Goal: Obtain resource: Download file/media

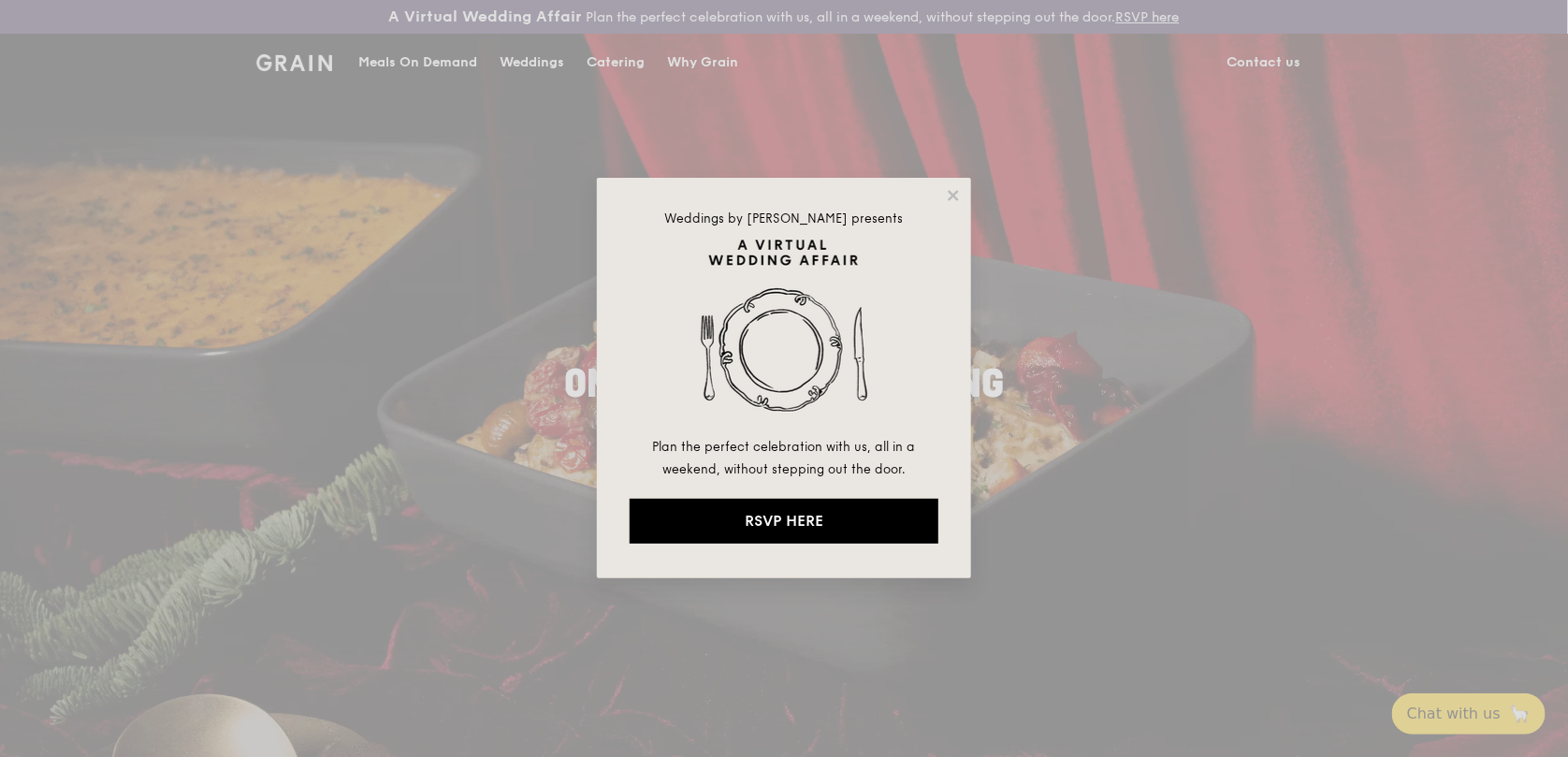
click at [943, 200] on div "Weddings by Grain presents Plan the perfect celebration with us, all in a weeke…" at bounding box center [784, 378] width 375 height 400
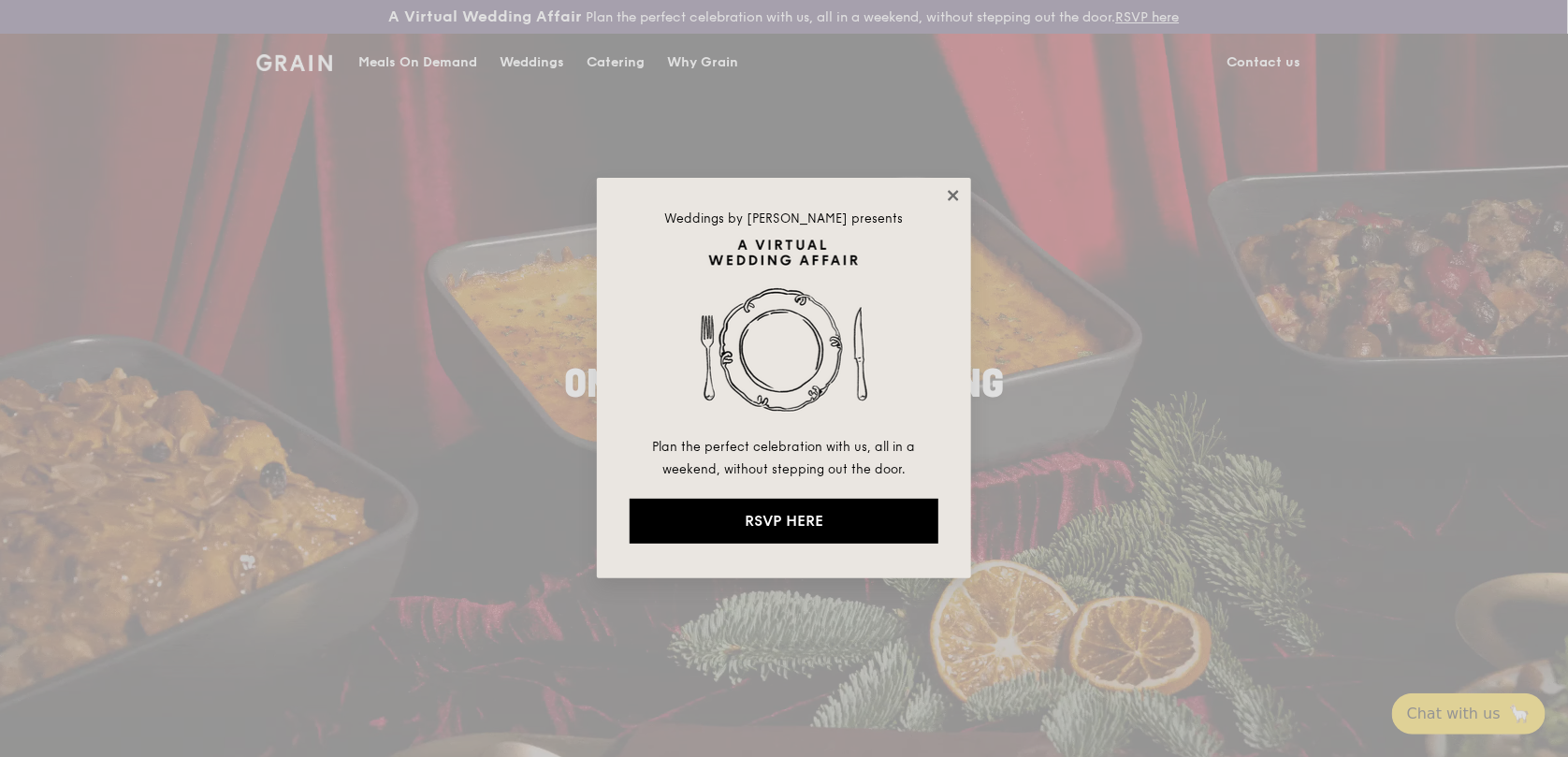
click at [946, 194] on icon at bounding box center [954, 196] width 17 height 17
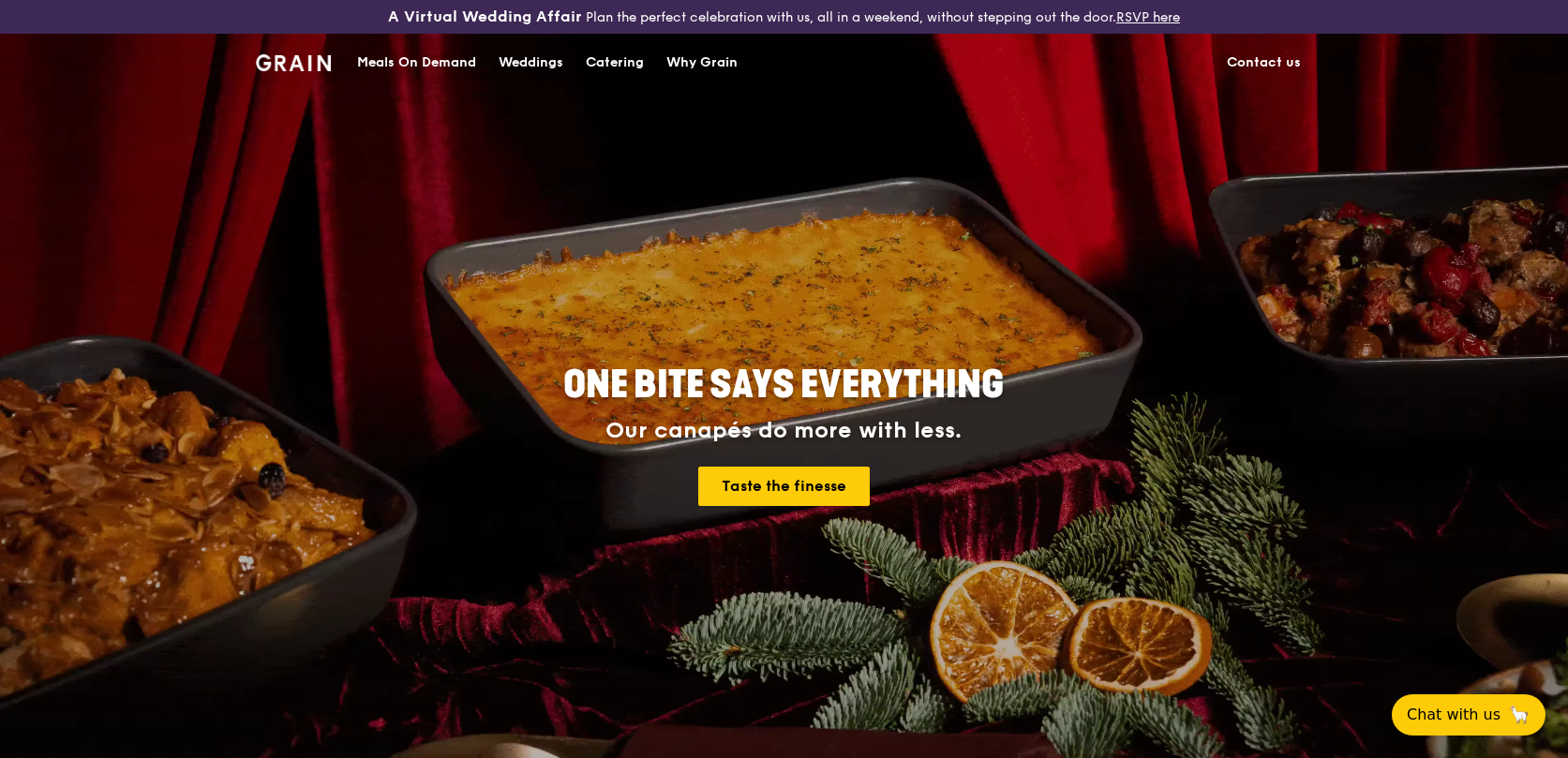
click at [623, 63] on div "Catering" at bounding box center [614, 62] width 58 height 56
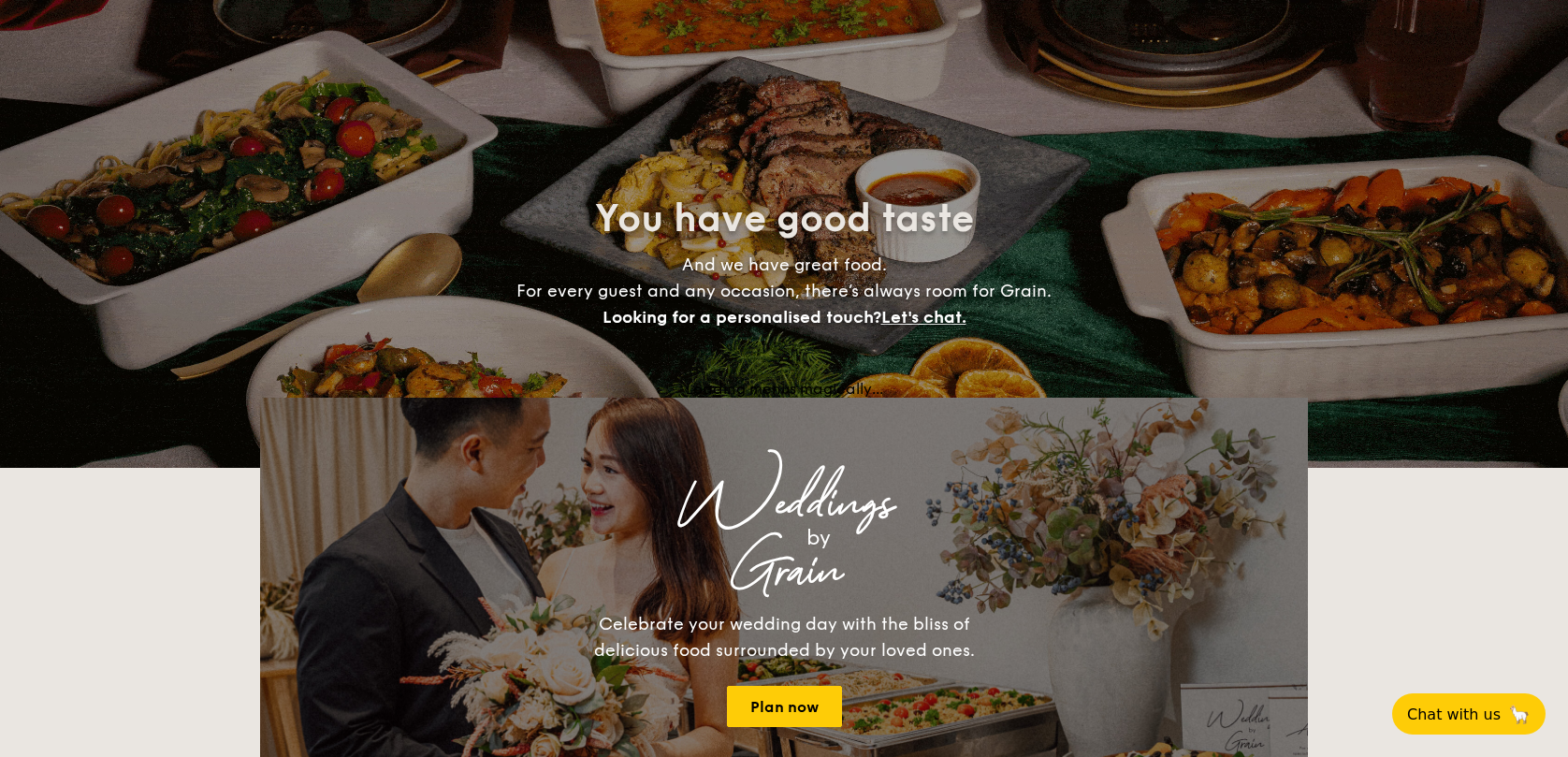
select select
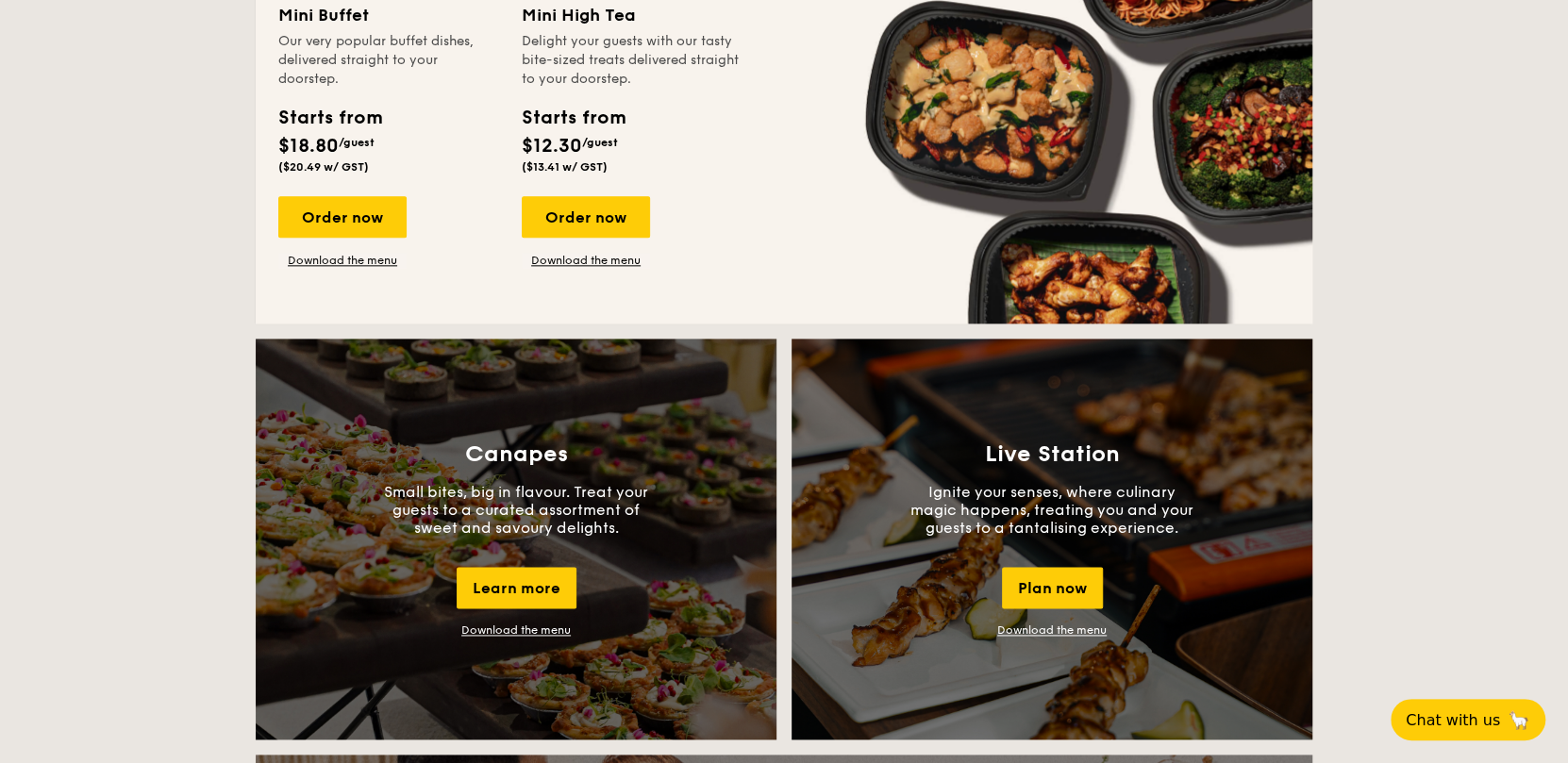
scroll to position [1363, 0]
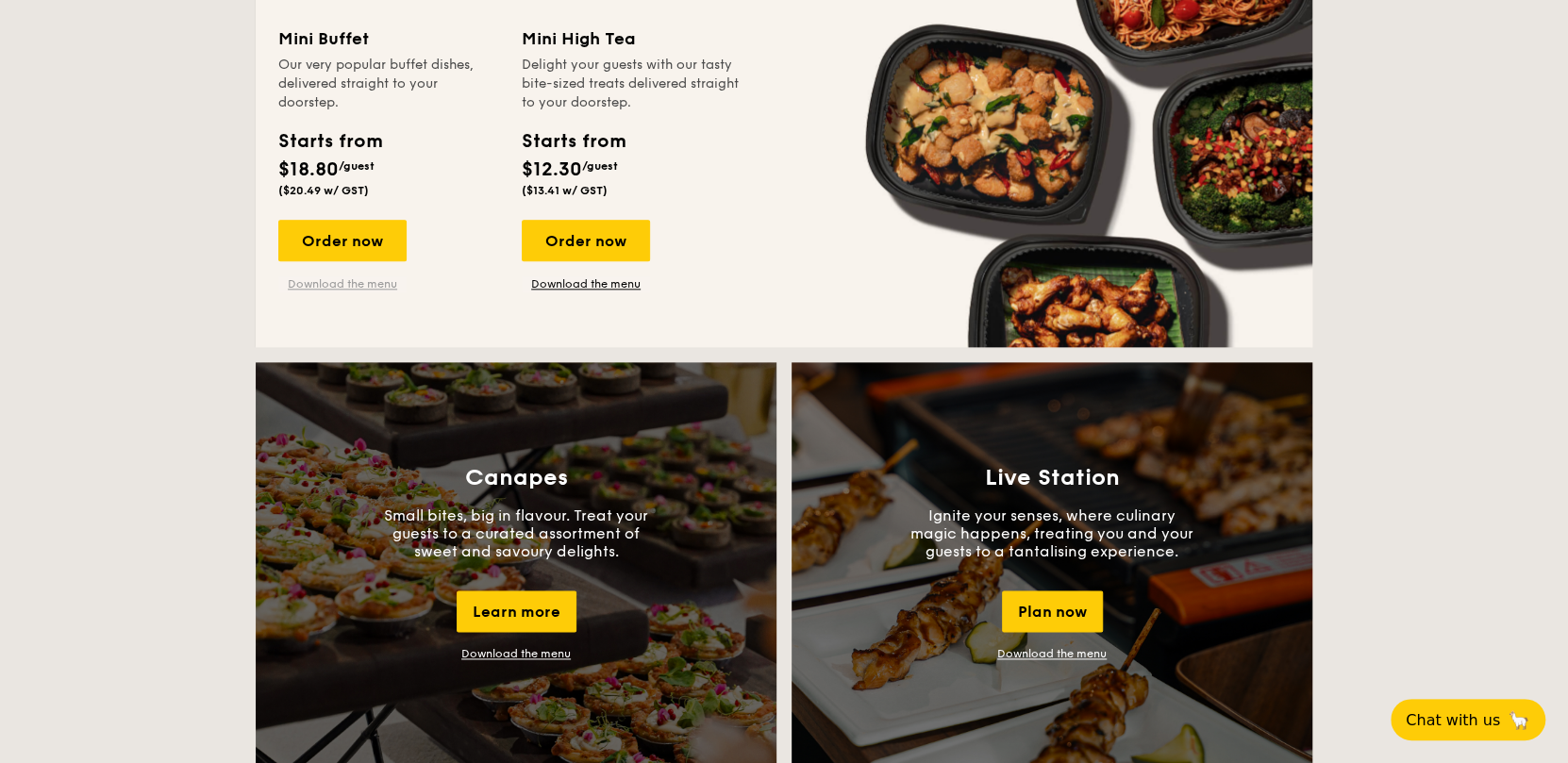
click at [328, 281] on link "Download the menu" at bounding box center [342, 284] width 129 height 15
